Goal: Task Accomplishment & Management: Manage account settings

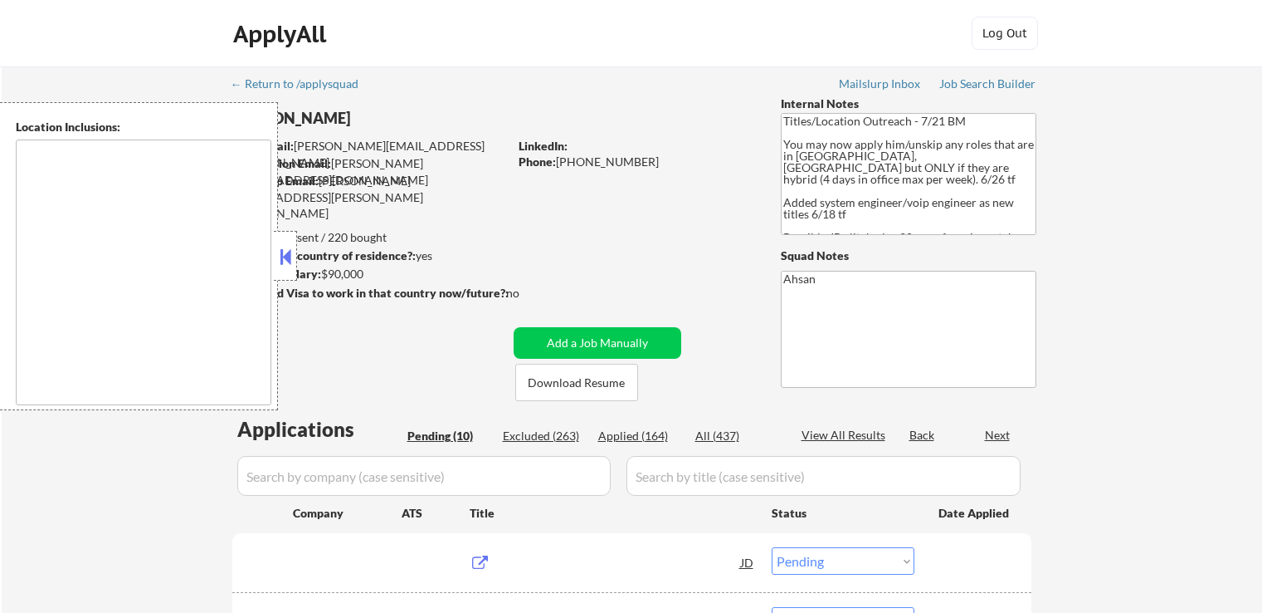
select select ""pending""
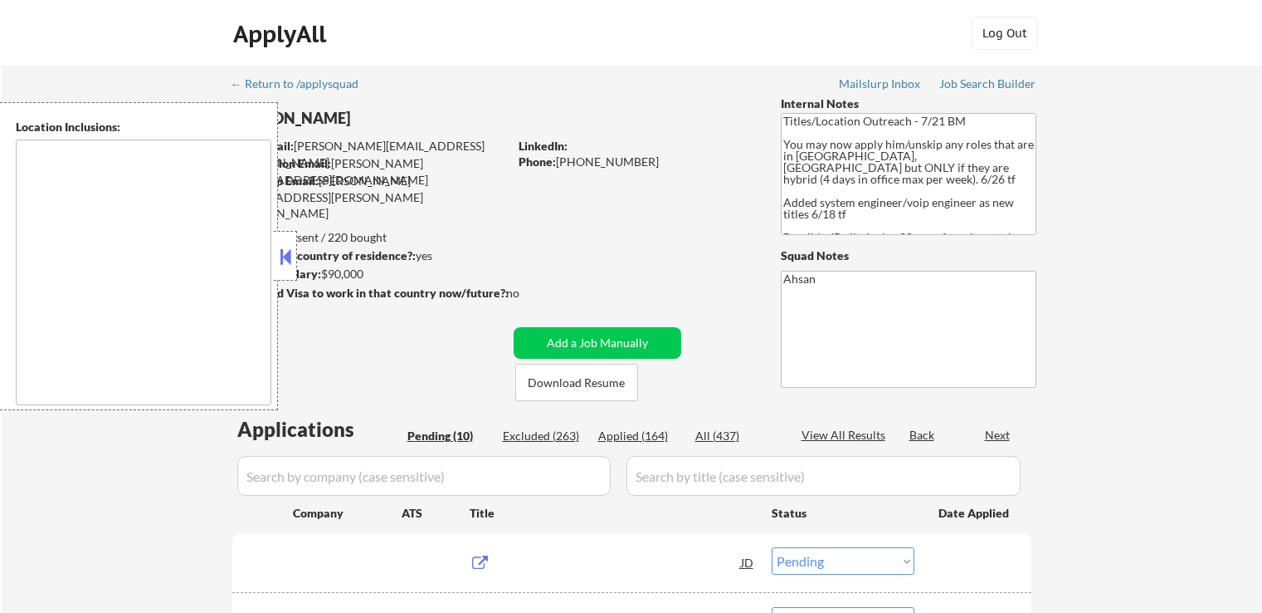
select select ""pending""
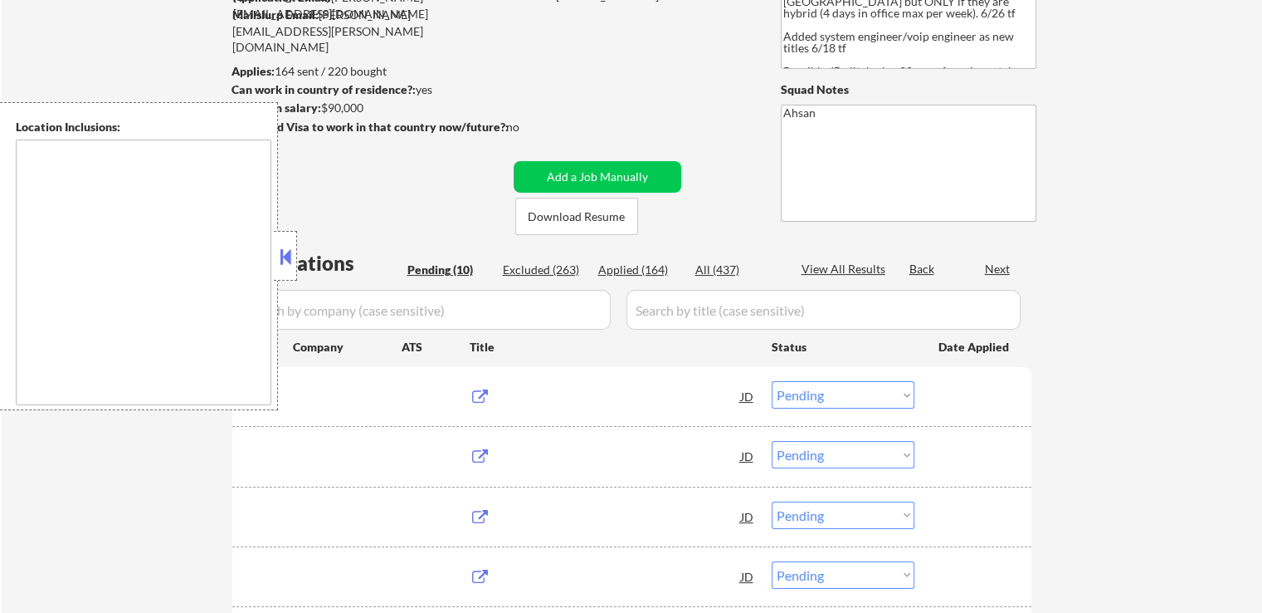
type textarea "[GEOGRAPHIC_DATA], [GEOGRAPHIC_DATA] [GEOGRAPHIC_DATA], [GEOGRAPHIC_DATA] [GEOG…"
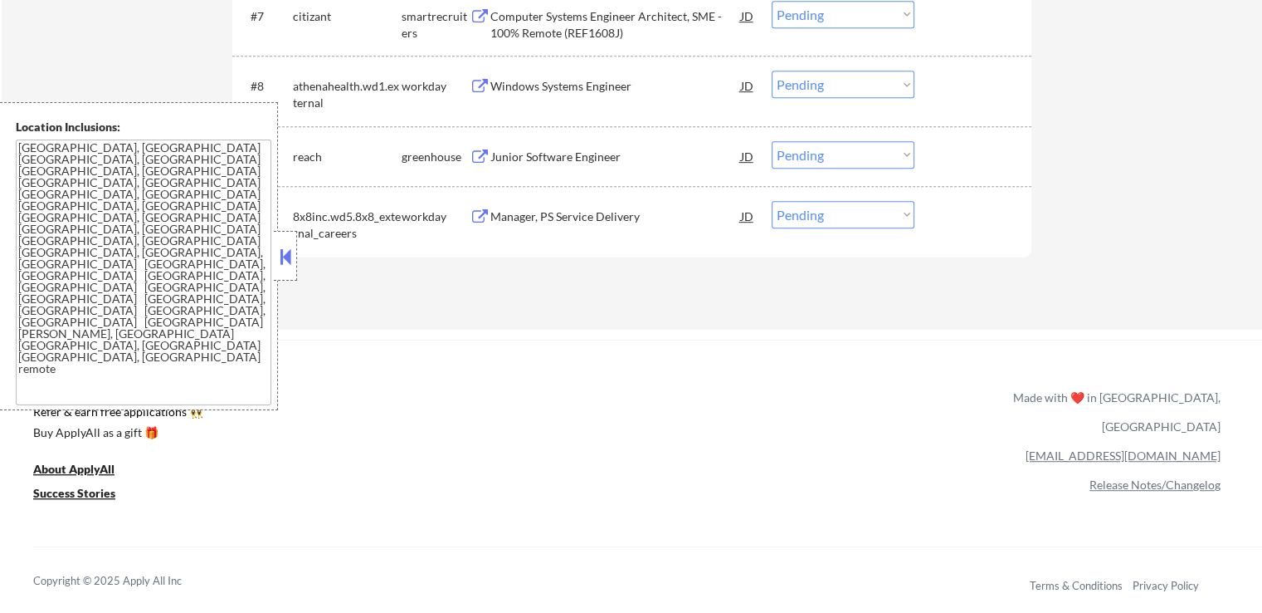
scroll to position [996, 0]
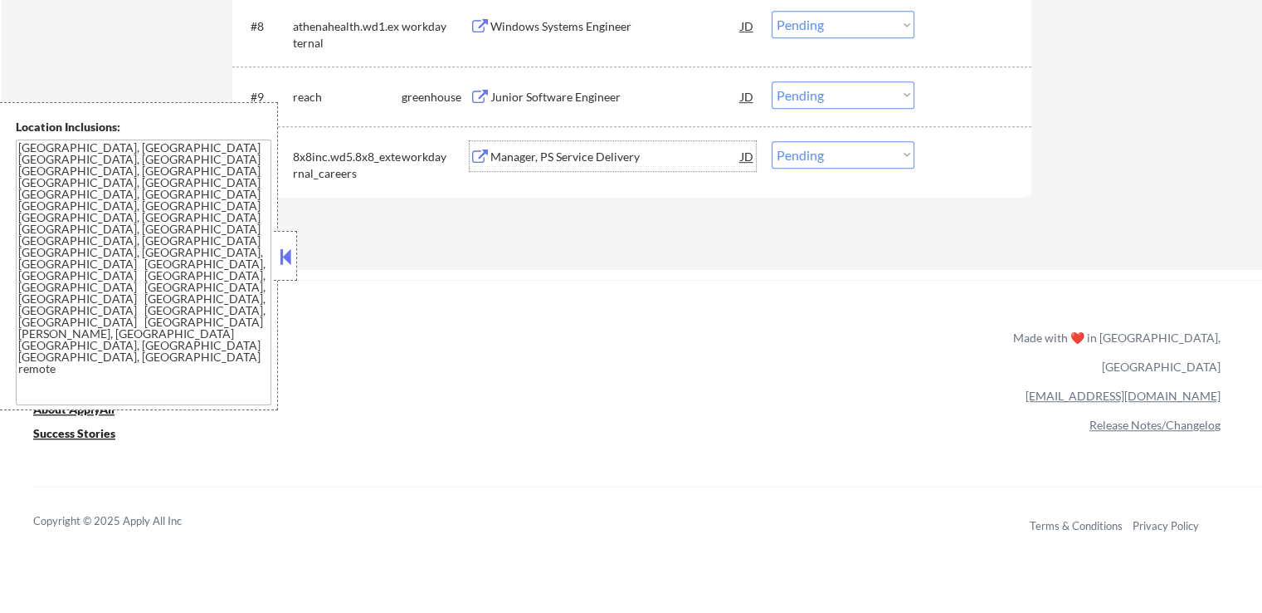
click at [519, 155] on div "Manager, PS Service Delivery" at bounding box center [616, 157] width 251 height 17
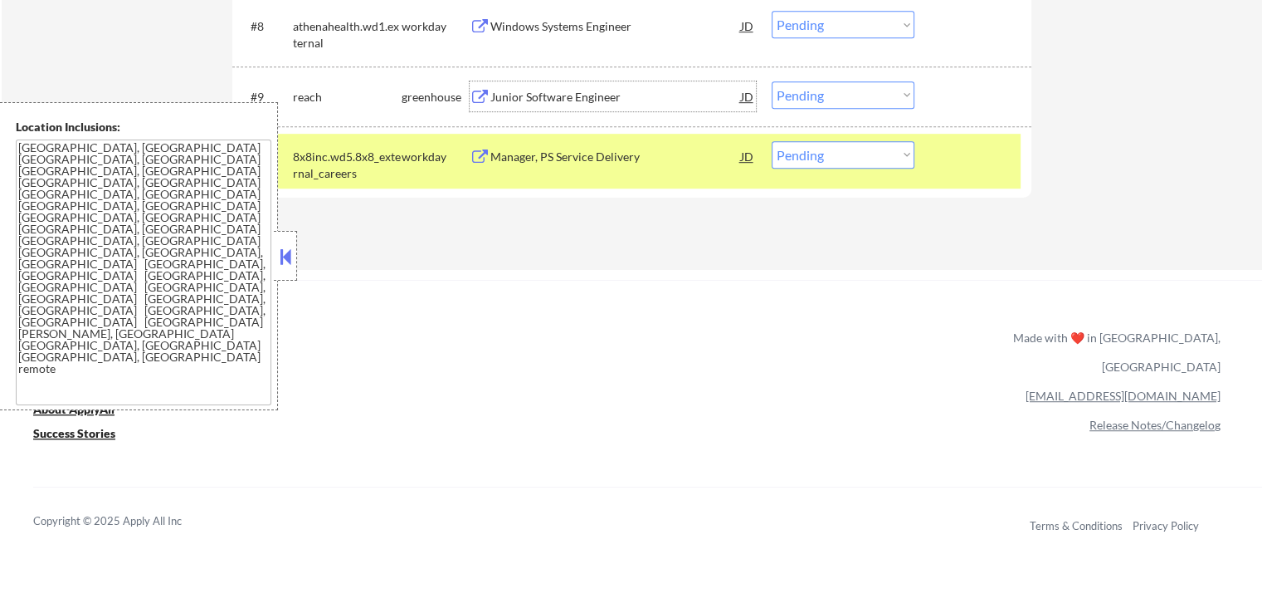
click at [554, 98] on div "Junior Software Engineer" at bounding box center [616, 97] width 251 height 17
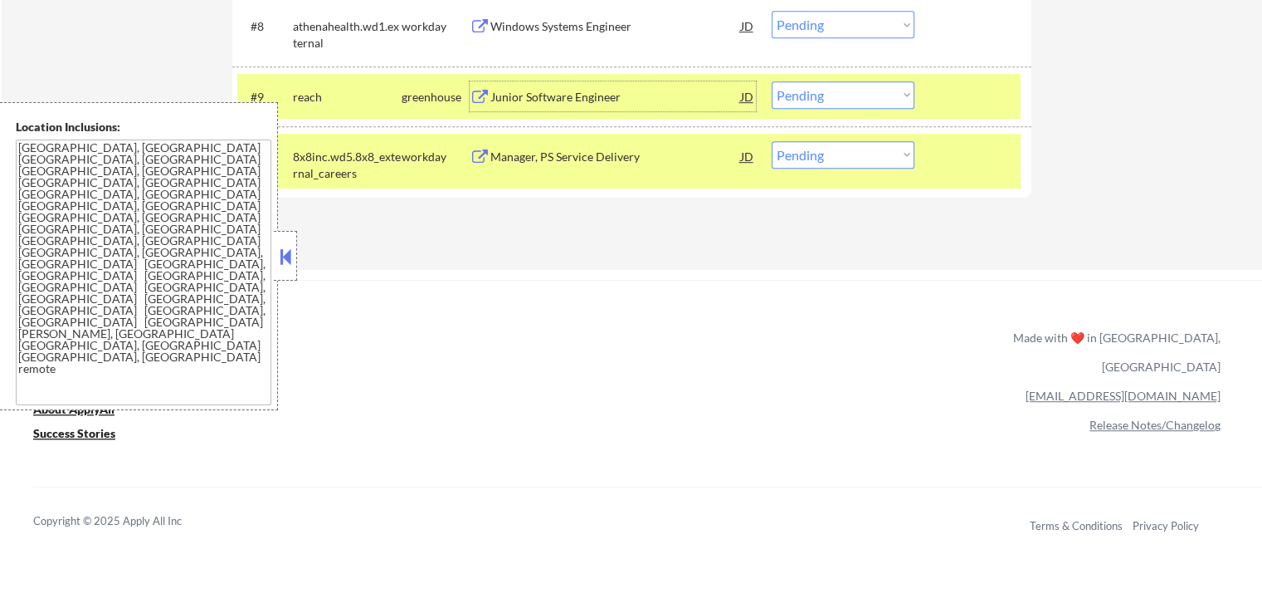
drag, startPoint x: 823, startPoint y: 91, endPoint x: 823, endPoint y: 104, distance: 12.5
click at [823, 91] on select "Choose an option... Pending Applied Excluded (Questions) Excluded (Expired) Exc…" at bounding box center [843, 94] width 143 height 27
click at [772, 81] on select "Choose an option... Pending Applied Excluded (Questions) Excluded (Expired) Exc…" at bounding box center [843, 94] width 143 height 27
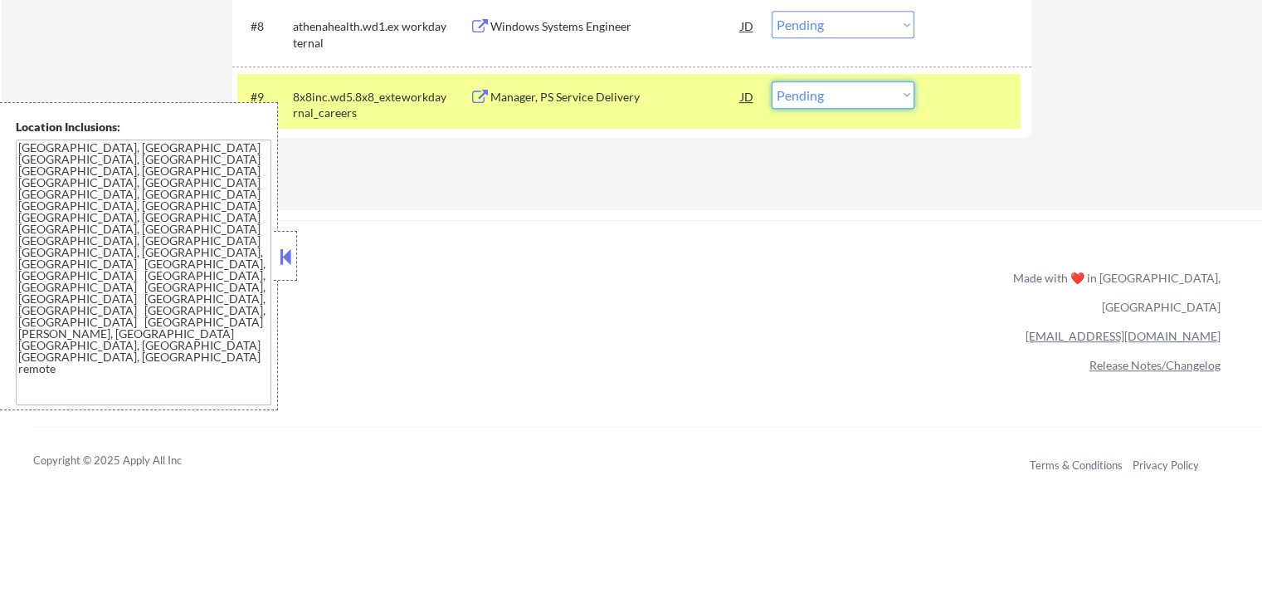
click at [850, 95] on select "Choose an option... Pending Applied Excluded (Questions) Excluded (Expired) Exc…" at bounding box center [843, 94] width 143 height 27
select select ""applied""
click at [772, 81] on select "Choose an option... Pending Applied Excluded (Questions) Excluded (Expired) Exc…" at bounding box center [843, 94] width 143 height 27
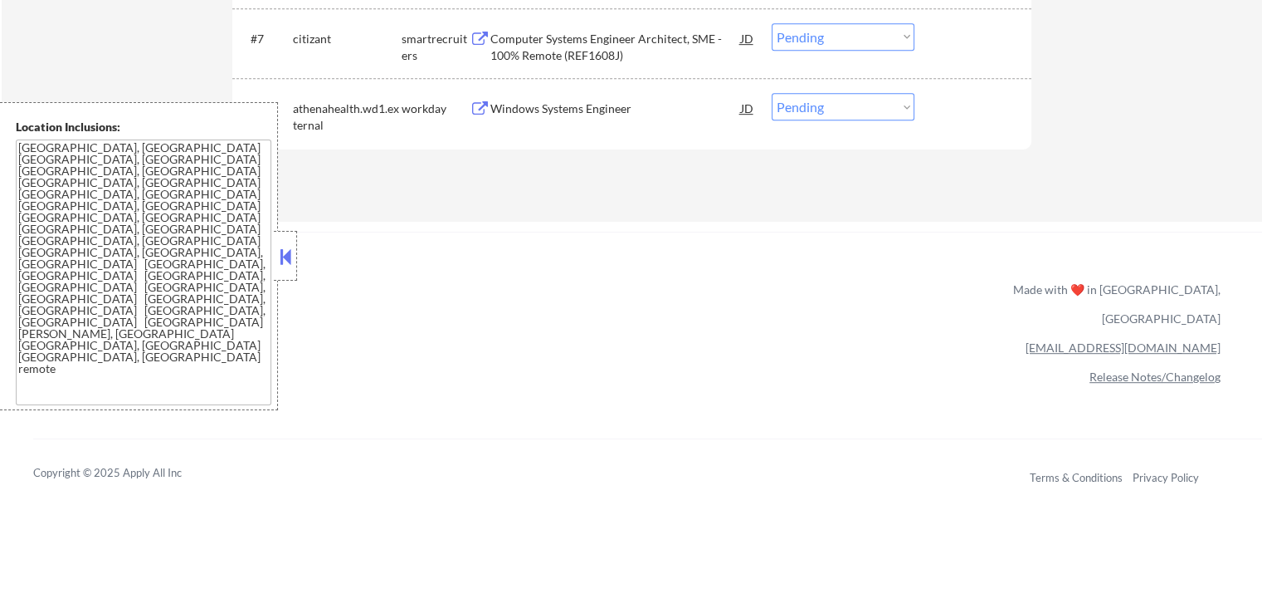
scroll to position [830, 0]
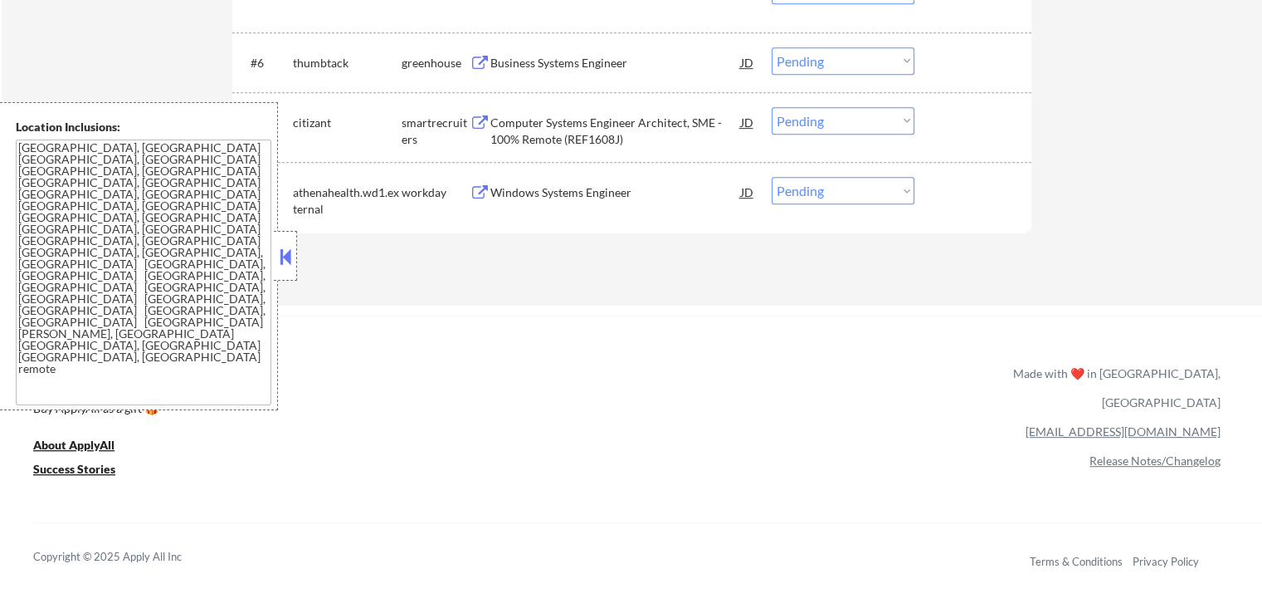
click at [525, 190] on div "Windows Systems Engineer" at bounding box center [616, 192] width 251 height 17
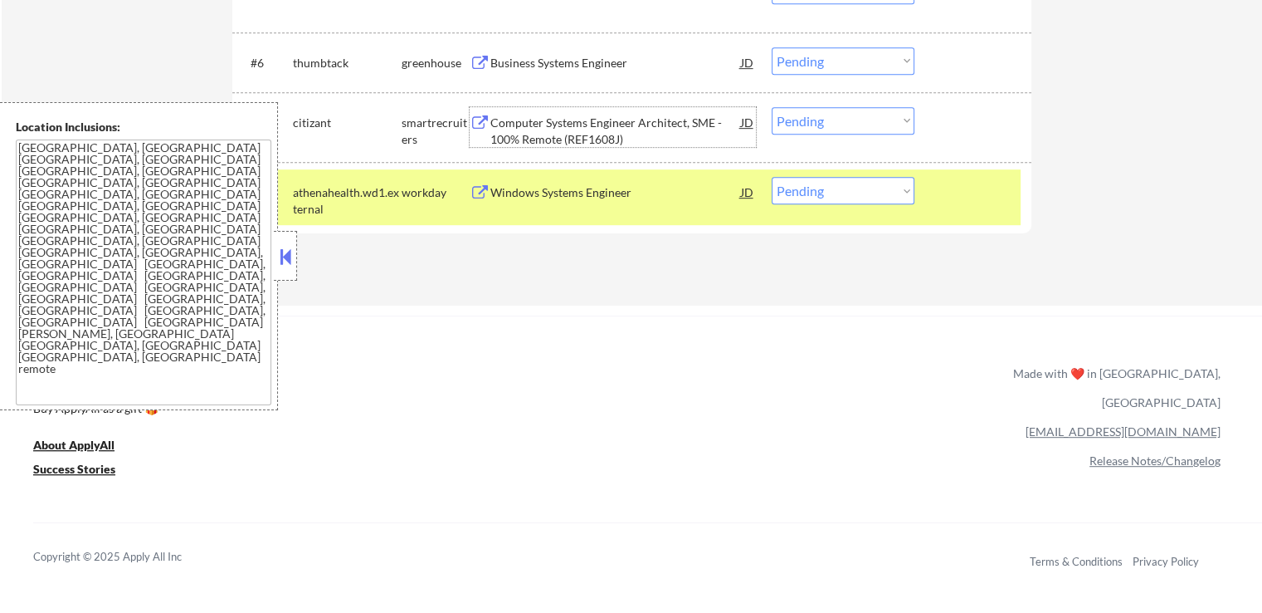
click at [533, 137] on div "Computer Systems Engineer Architect, SME - 100% Remote (REF1608J)" at bounding box center [616, 131] width 251 height 32
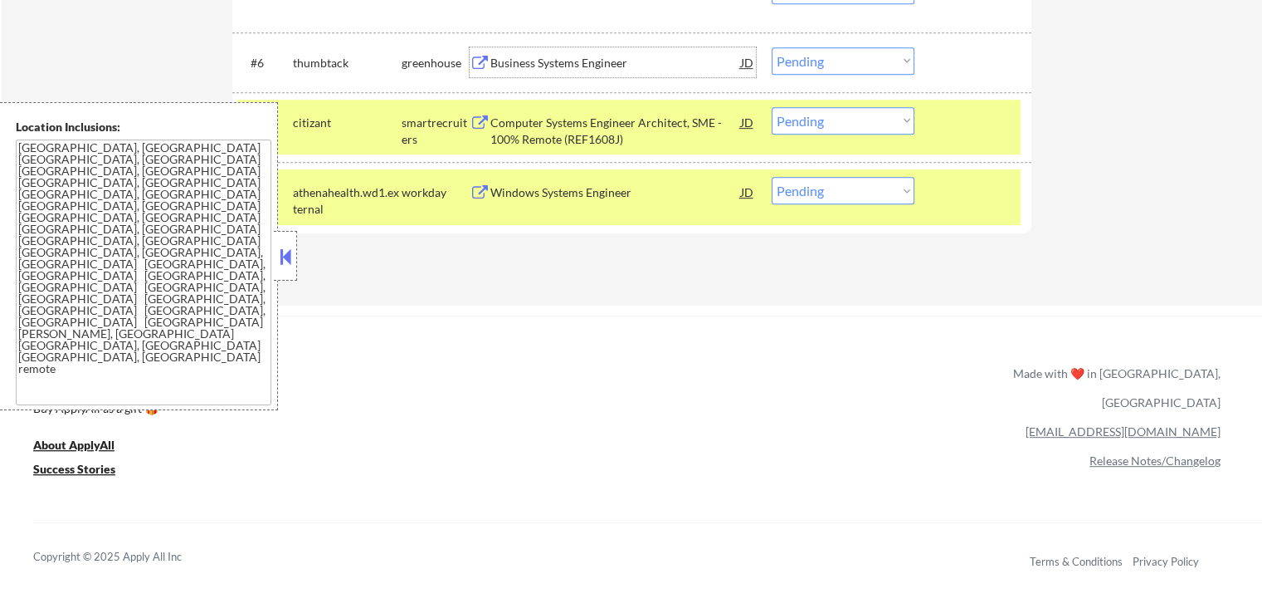
click at [520, 74] on div "Business Systems Engineer" at bounding box center [616, 62] width 251 height 30
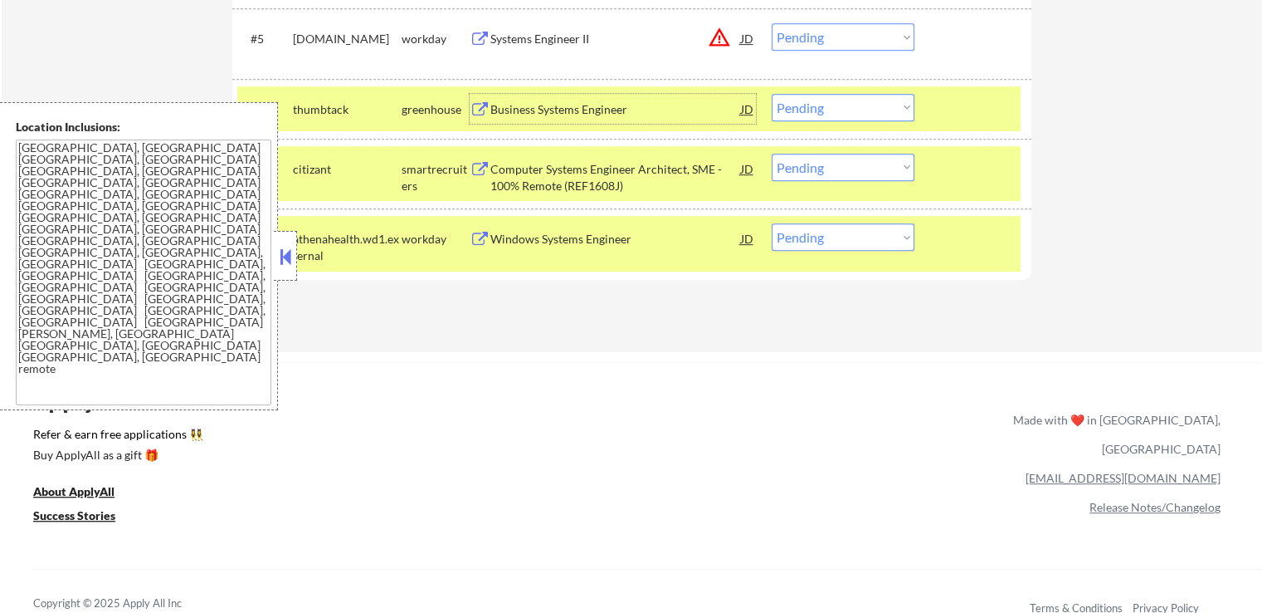
scroll to position [747, 0]
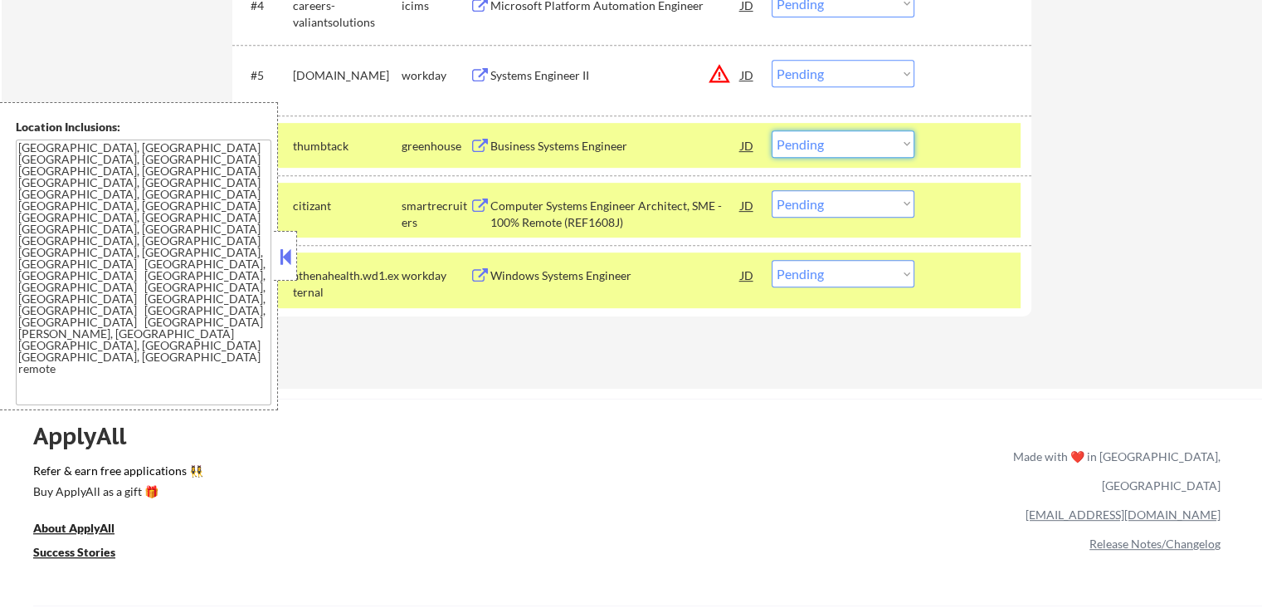
drag, startPoint x: 816, startPoint y: 139, endPoint x: 821, endPoint y: 150, distance: 11.9
click at [817, 139] on select "Choose an option... Pending Applied Excluded (Questions) Excluded (Expired) Exc…" at bounding box center [843, 143] width 143 height 27
click at [772, 130] on select "Choose an option... Pending Applied Excluded (Questions) Excluded (Expired) Exc…" at bounding box center [843, 143] width 143 height 27
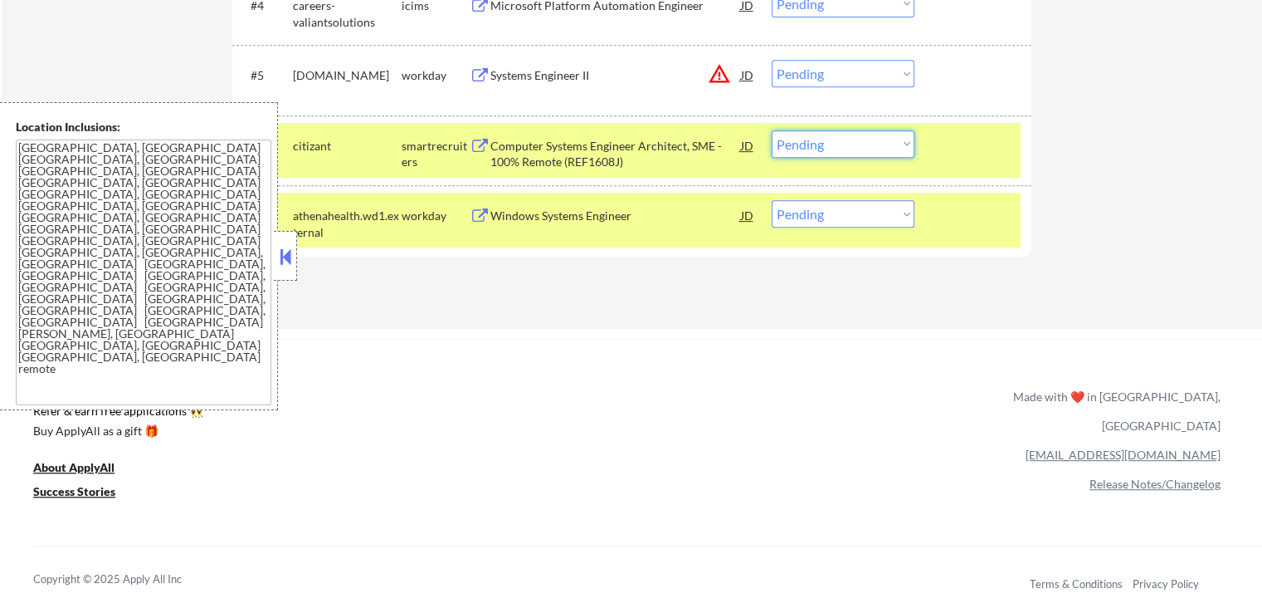
click at [870, 144] on select "Choose an option... Pending Applied Excluded (Questions) Excluded (Expired) Exc…" at bounding box center [843, 143] width 143 height 27
click at [772, 130] on select "Choose an option... Pending Applied Excluded (Questions) Excluded (Expired) Exc…" at bounding box center [843, 143] width 143 height 27
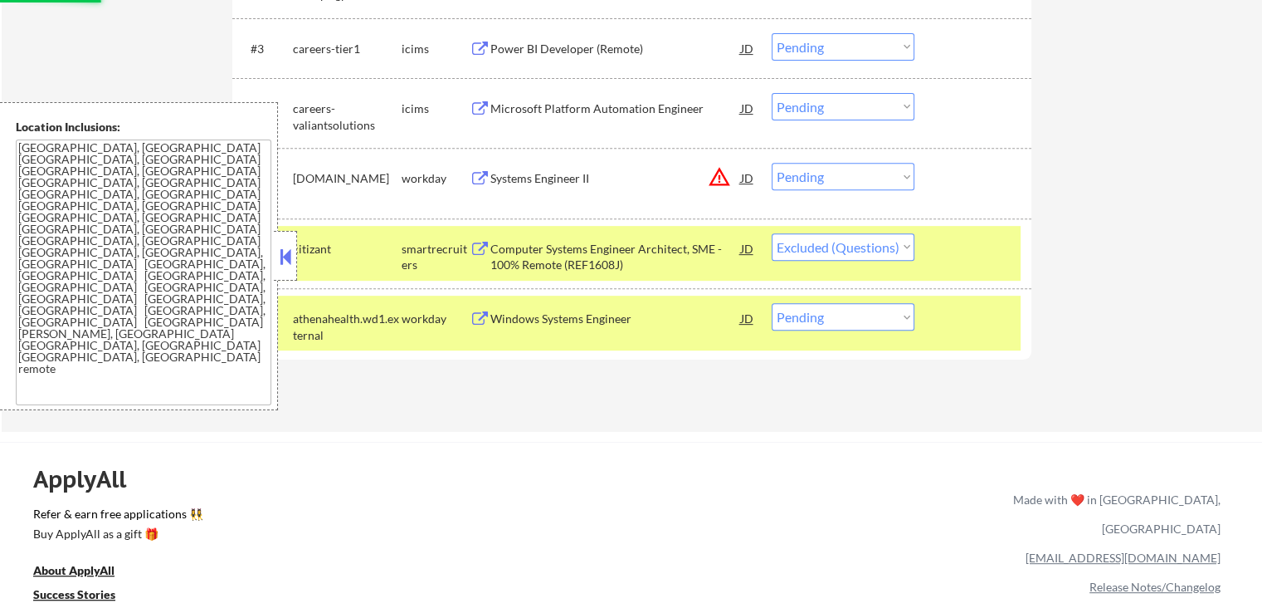
scroll to position [664, 0]
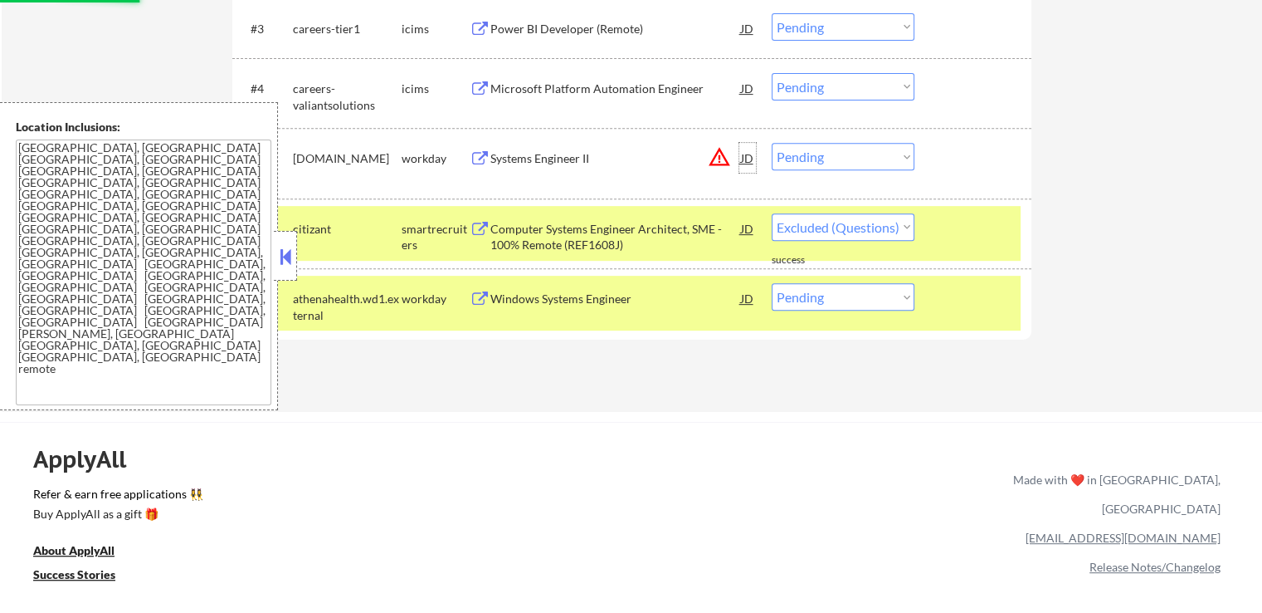
click at [750, 161] on div "JD" at bounding box center [748, 158] width 17 height 30
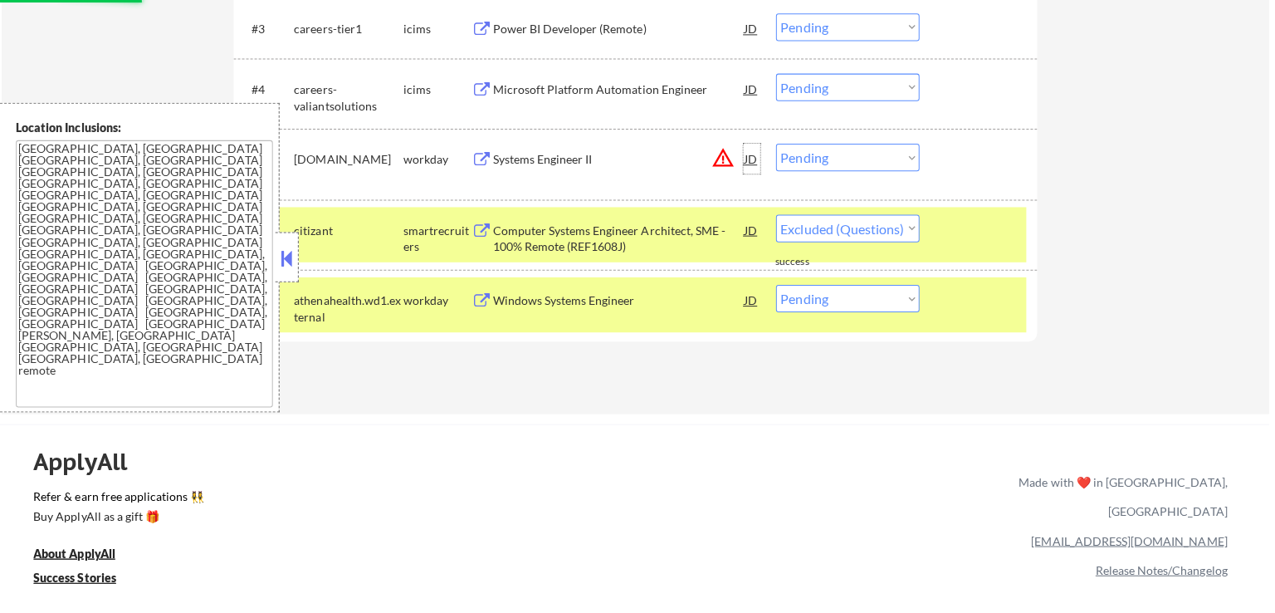
select select ""pending""
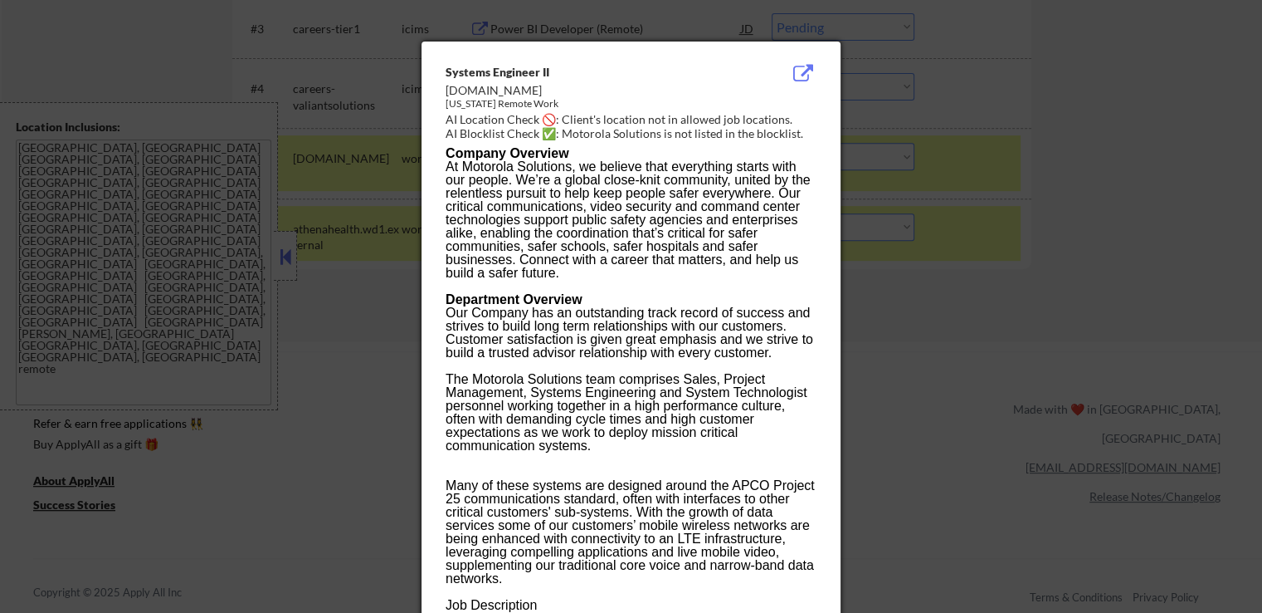
click at [1013, 283] on div at bounding box center [631, 306] width 1262 height 613
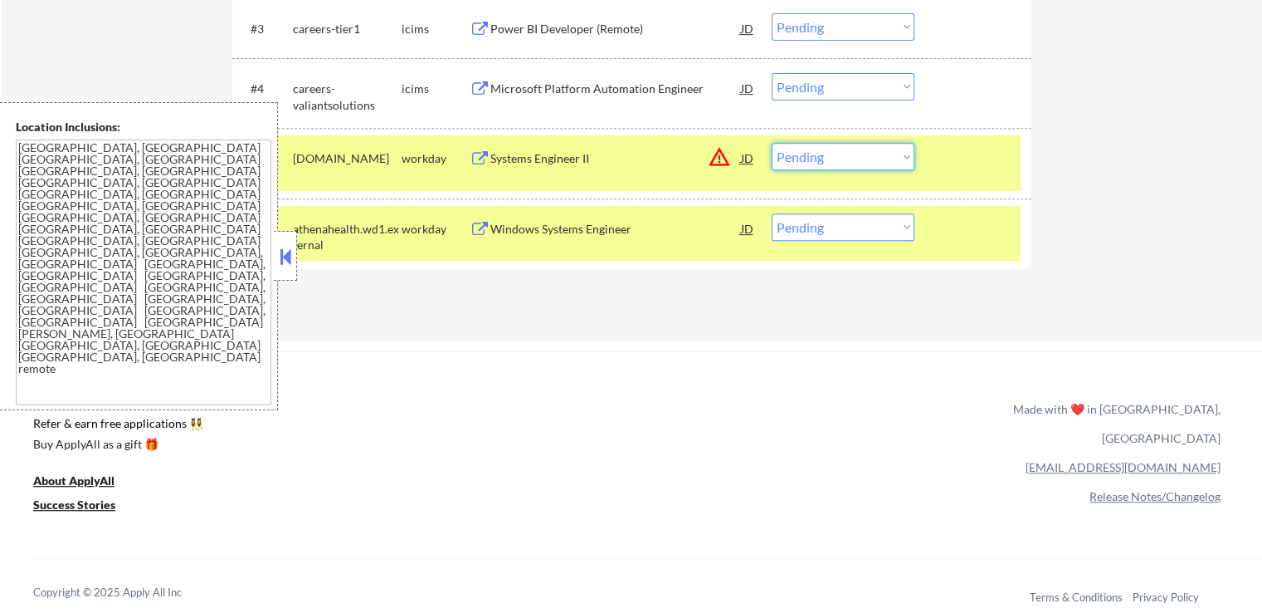
click at [833, 162] on select "Choose an option... Pending Applied Excluded (Questions) Excluded (Expired) Exc…" at bounding box center [843, 156] width 143 height 27
click at [772, 143] on select "Choose an option... Pending Applied Excluded (Questions) Excluded (Expired) Exc…" at bounding box center [843, 156] width 143 height 27
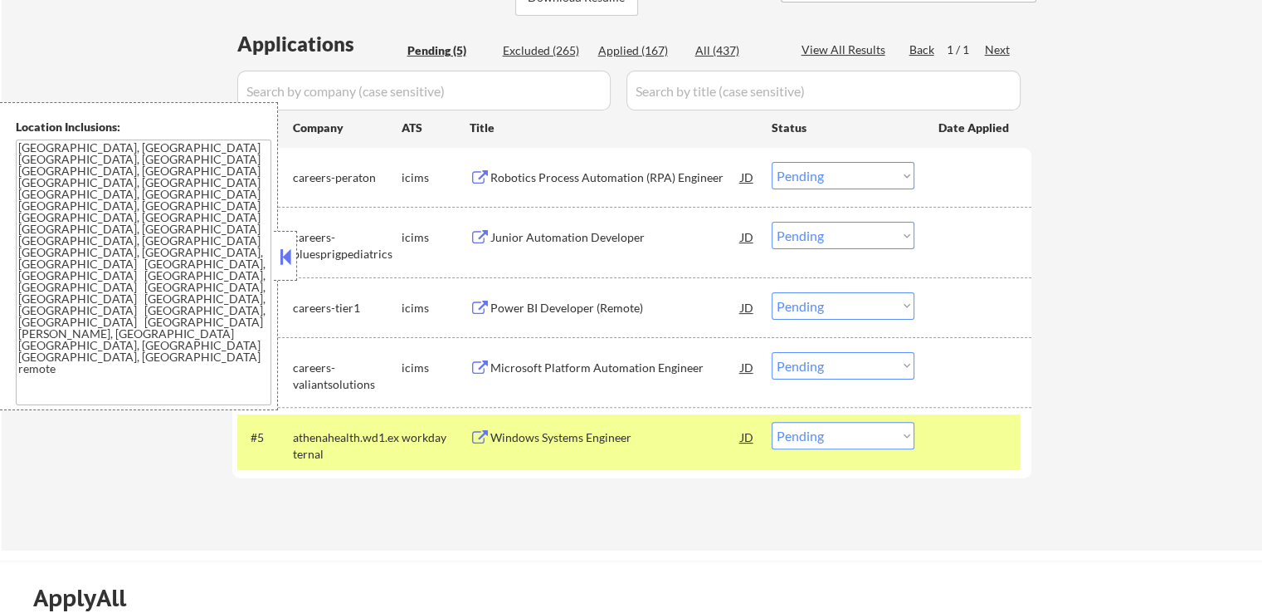
scroll to position [415, 0]
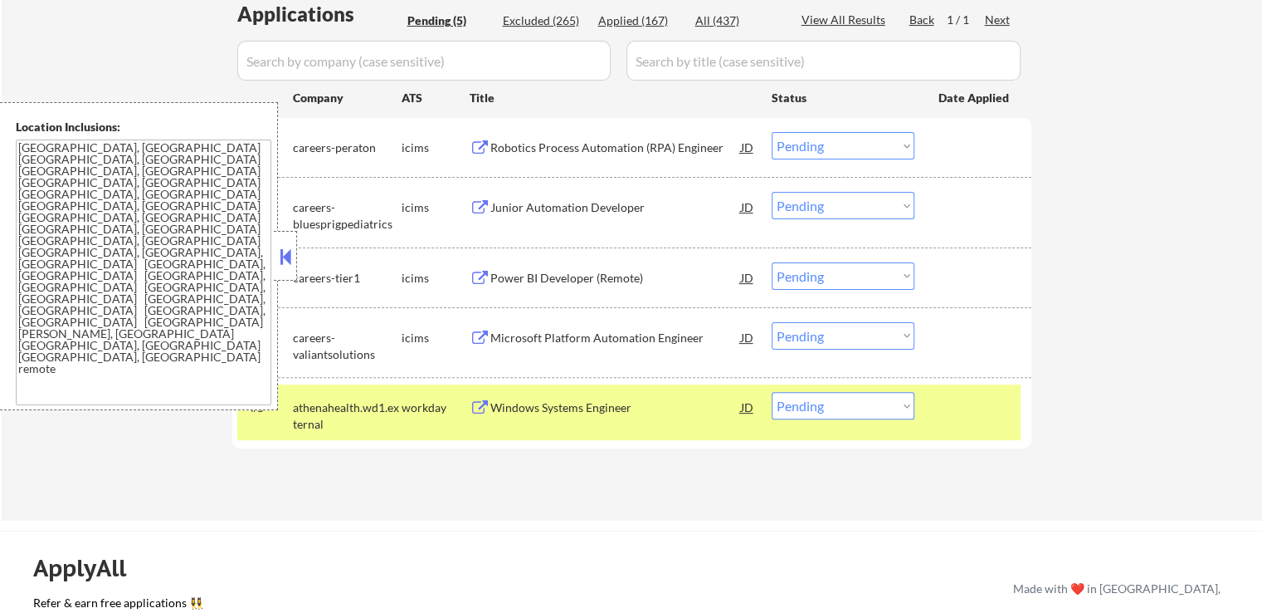
click at [515, 398] on div "Windows Systems Engineer" at bounding box center [616, 407] width 251 height 30
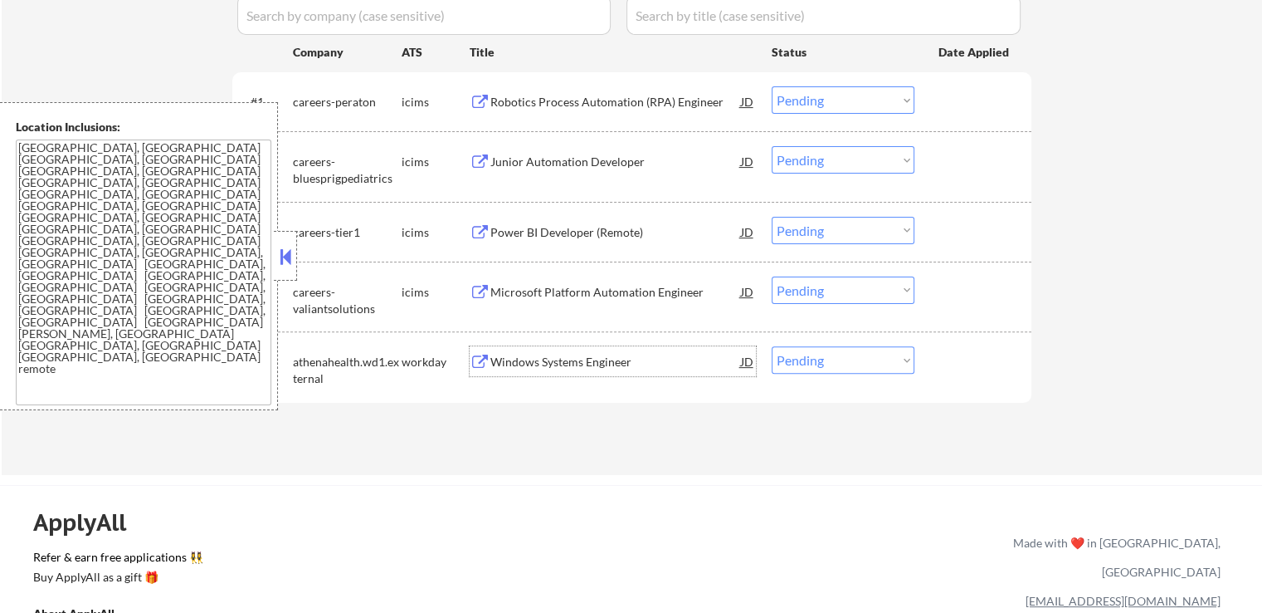
scroll to position [498, 0]
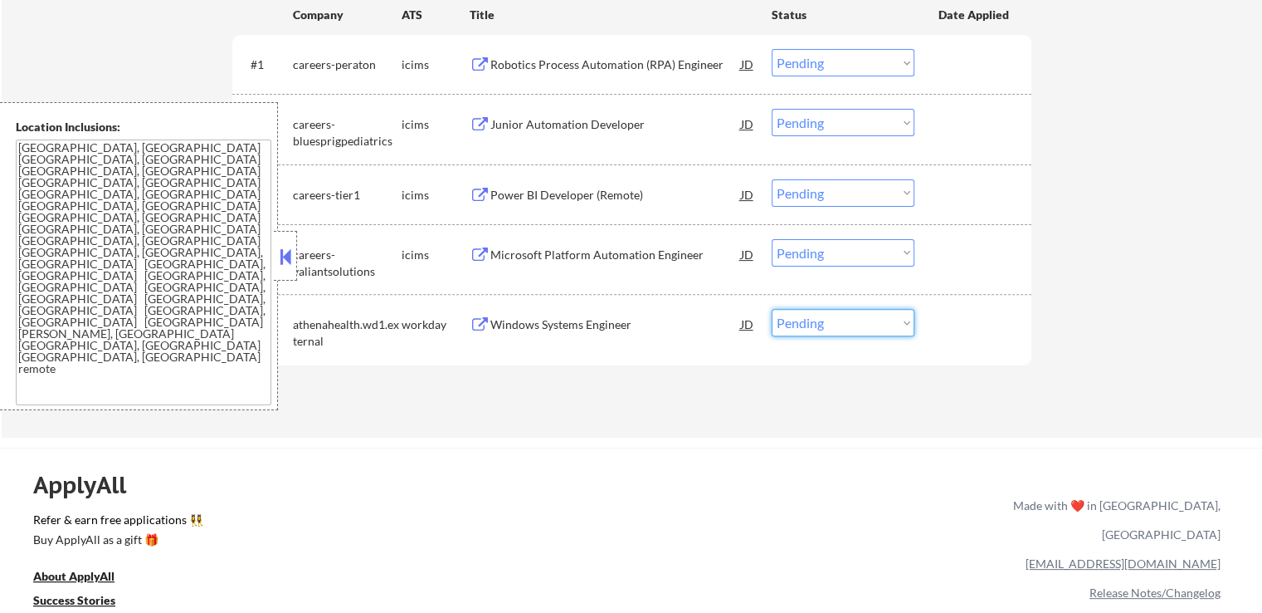
click at [838, 334] on select "Choose an option... Pending Applied Excluded (Questions) Excluded (Expired) Exc…" at bounding box center [843, 322] width 143 height 27
select select ""applied""
click at [772, 309] on select "Choose an option... Pending Applied Excluded (Questions) Excluded (Expired) Exc…" at bounding box center [843, 322] width 143 height 27
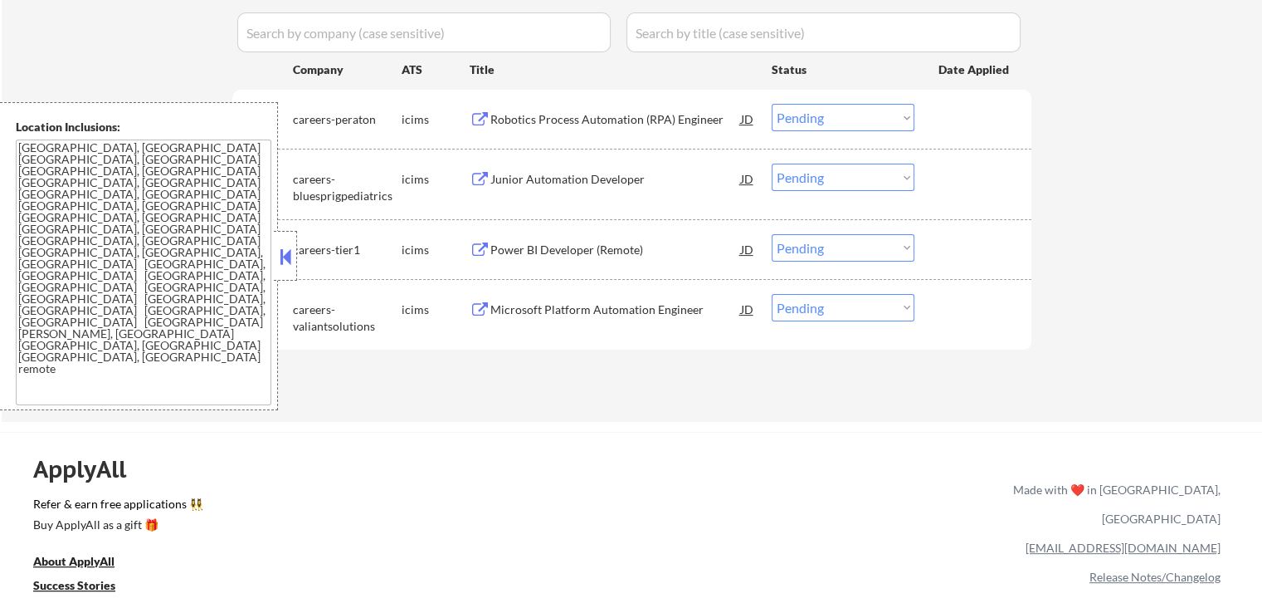
scroll to position [415, 0]
